Goal: Information Seeking & Learning: Learn about a topic

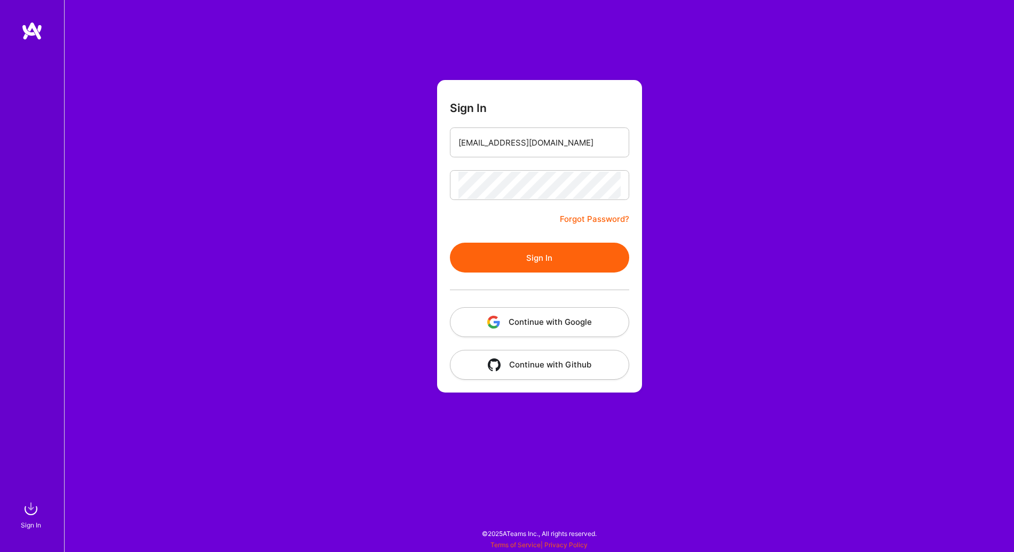
click at [519, 241] on form "Sign In [EMAIL_ADDRESS][DOMAIN_NAME] Forgot Password? Sign In Continue with Goo…" at bounding box center [539, 236] width 205 height 313
click at [510, 252] on button "Sign In" at bounding box center [539, 258] width 179 height 30
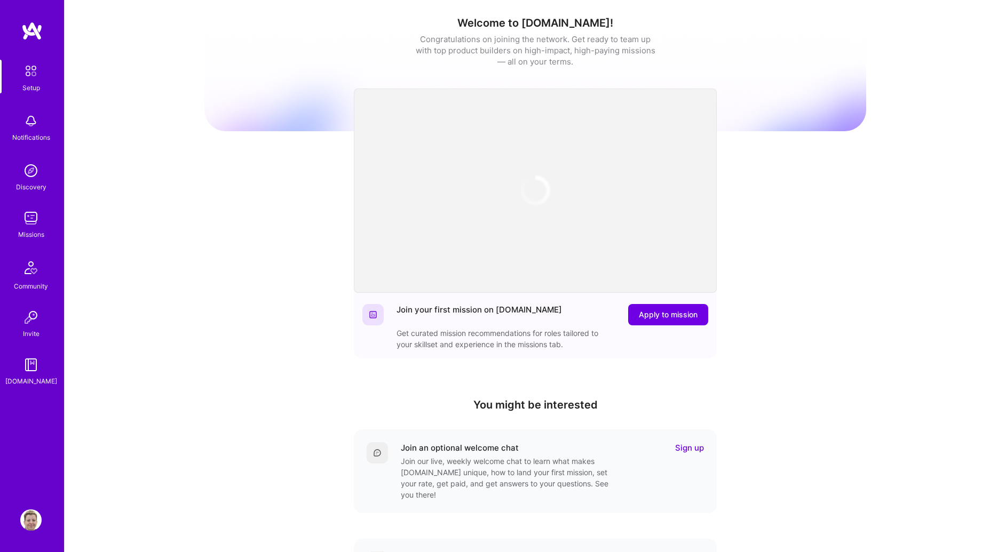
click at [30, 222] on img at bounding box center [30, 218] width 21 height 21
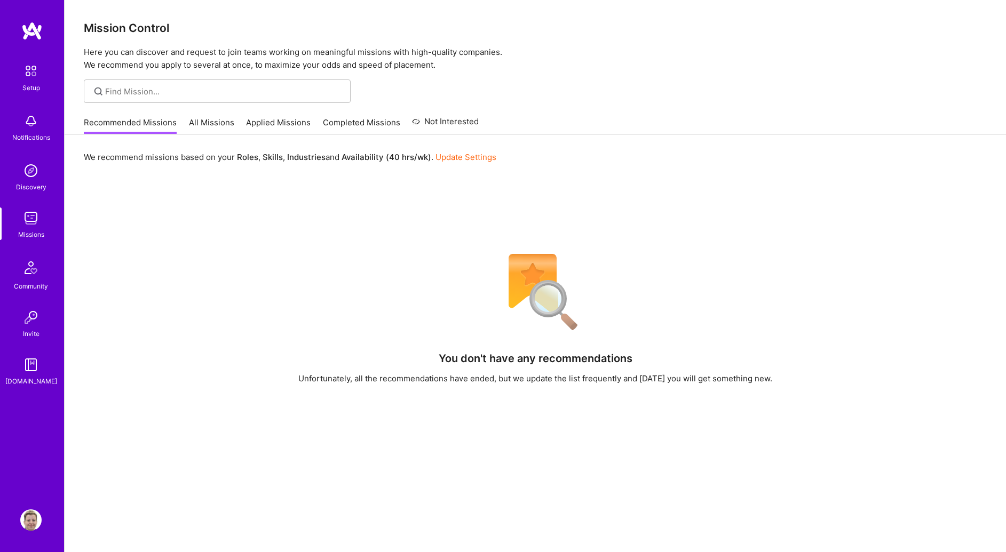
click at [218, 121] on link "All Missions" at bounding box center [211, 126] width 45 height 18
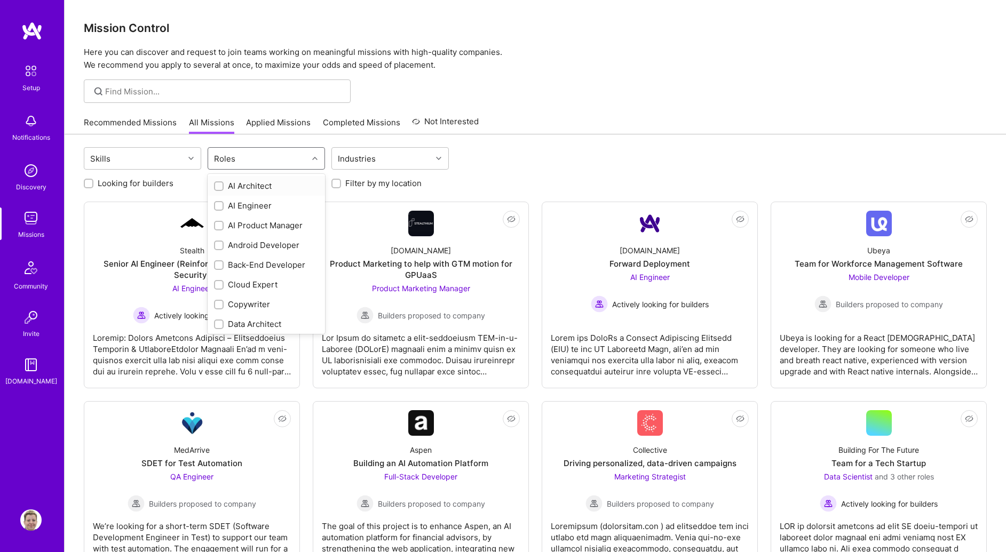
click at [234, 163] on div "Roles" at bounding box center [224, 158] width 27 height 15
type input "des"
click at [239, 185] on div "Graphics Designer" at bounding box center [266, 185] width 105 height 11
checkbox input "true"
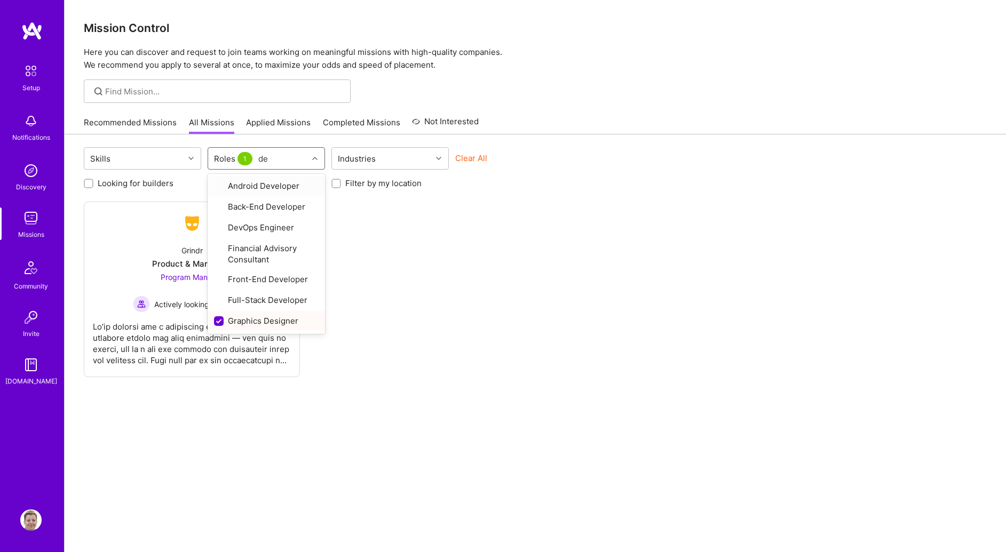
type input "des"
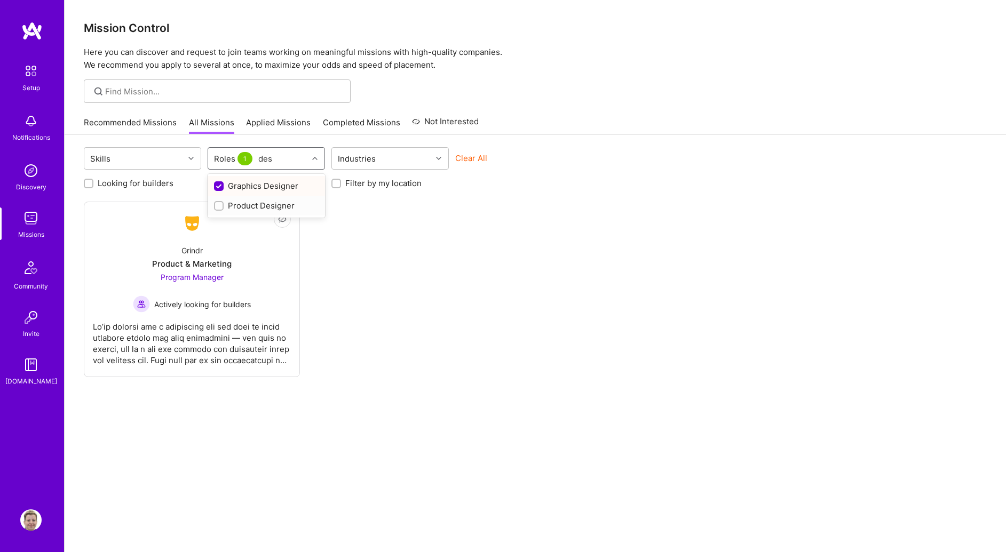
click at [243, 210] on div "Product Designer" at bounding box center [266, 205] width 105 height 11
checkbox input "true"
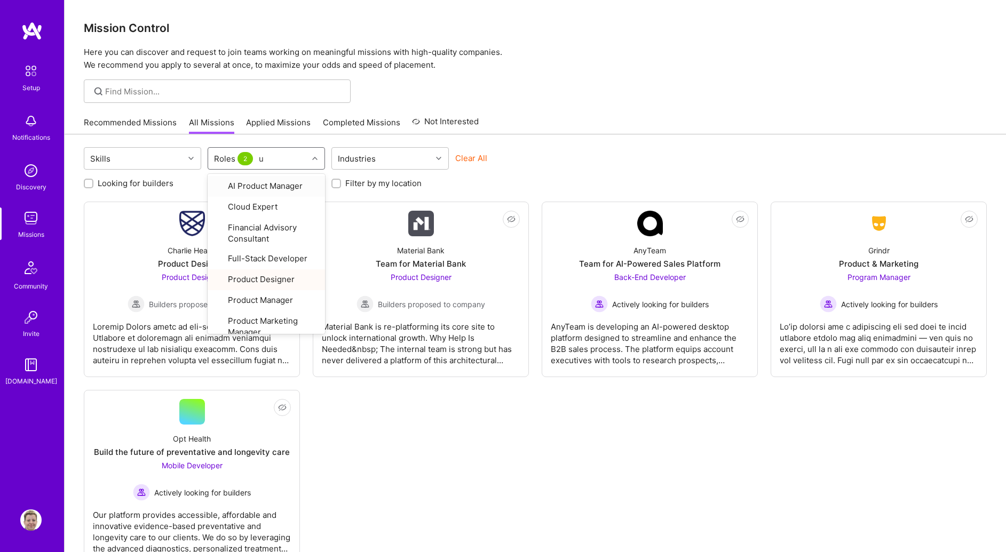
type input "ux"
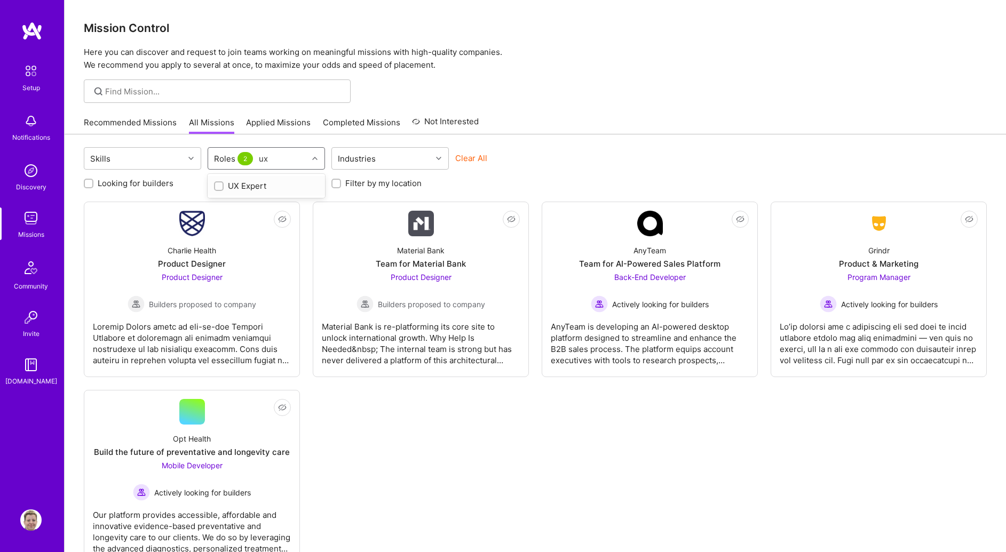
click at [269, 181] on div "UX Expert" at bounding box center [266, 185] width 105 height 11
checkbox input "true"
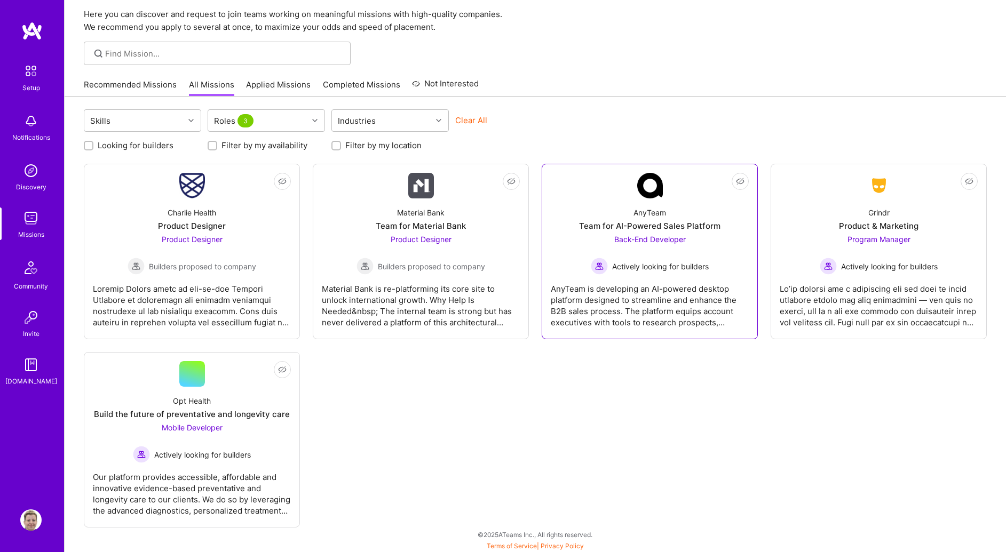
scroll to position [39, 0]
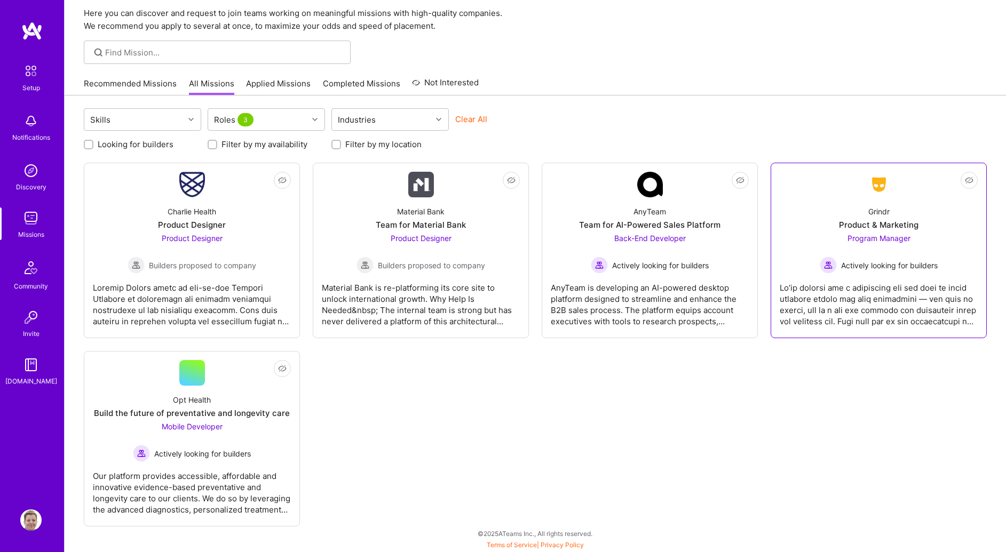
click at [875, 223] on div "Product & Marketing" at bounding box center [878, 224] width 79 height 11
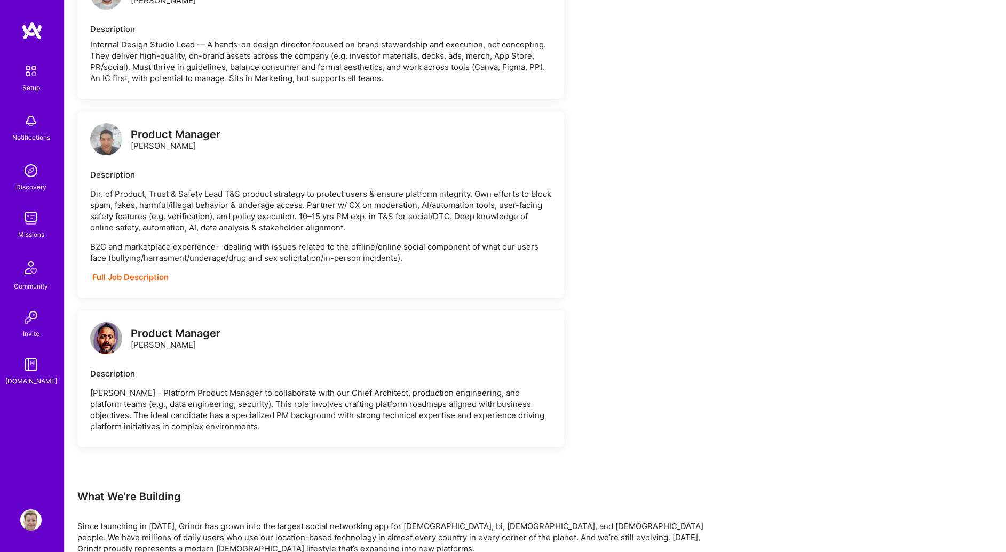
scroll to position [1469, 0]
click at [34, 221] on img at bounding box center [30, 218] width 21 height 21
